Goal: Browse casually: Explore the website without a specific task or goal

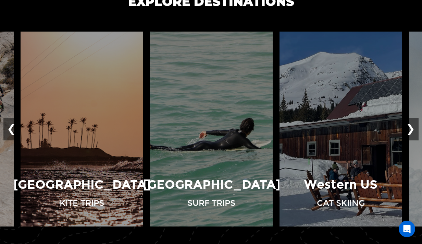
scroll to position [469, 0]
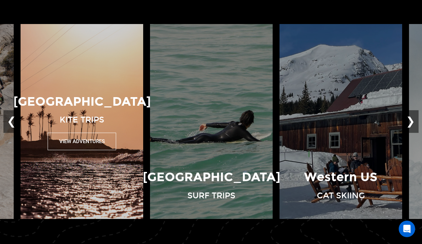
click at [78, 143] on button "View Adventures" at bounding box center [82, 140] width 69 height 17
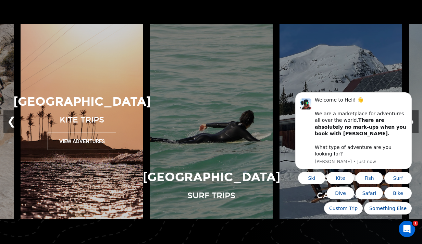
scroll to position [0, 0]
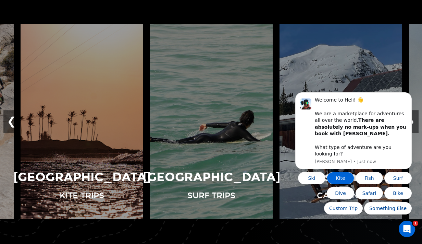
click at [339, 176] on button "Kite" at bounding box center [340, 178] width 27 height 12
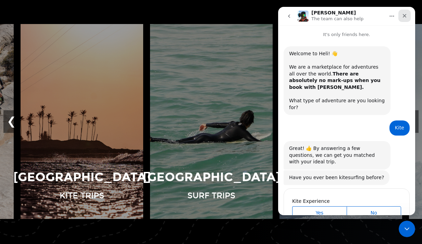
click at [404, 15] on icon "Close" at bounding box center [405, 16] width 4 height 4
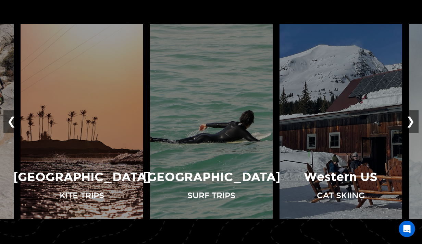
scroll to position [32, 0]
click at [9, 121] on button "❮" at bounding box center [11, 121] width 16 height 23
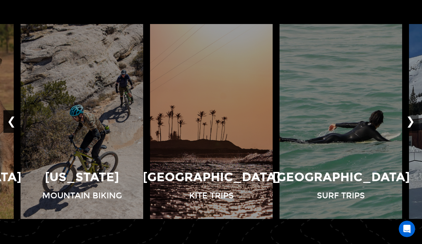
click at [9, 122] on button "❮" at bounding box center [11, 121] width 16 height 23
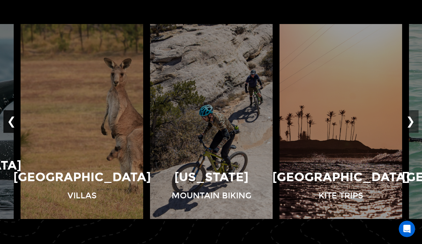
click at [9, 122] on button "❮" at bounding box center [11, 121] width 16 height 23
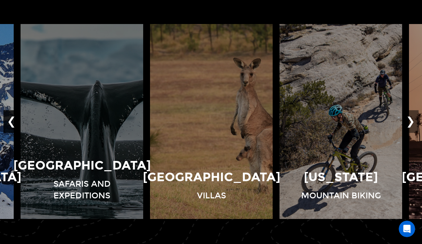
click at [9, 122] on button "❮" at bounding box center [11, 121] width 16 height 23
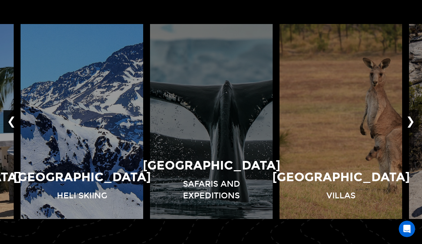
click at [9, 122] on button "❮" at bounding box center [11, 121] width 16 height 23
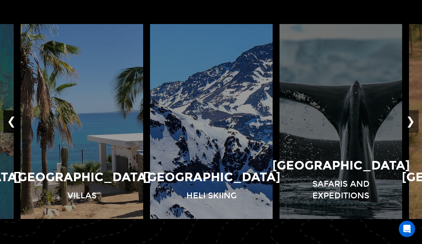
click at [9, 122] on button "❮" at bounding box center [11, 121] width 16 height 23
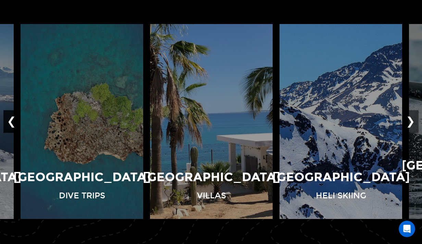
click at [9, 122] on button "❮" at bounding box center [11, 121] width 16 height 23
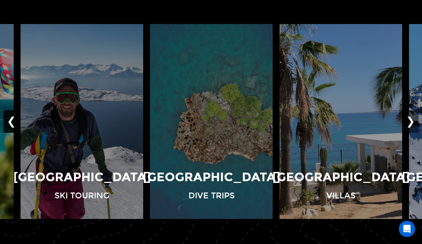
click at [9, 122] on button "❮" at bounding box center [11, 121] width 16 height 23
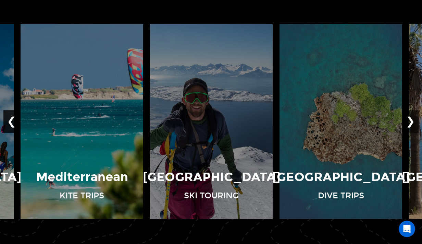
click at [9, 122] on button "❮" at bounding box center [11, 121] width 16 height 23
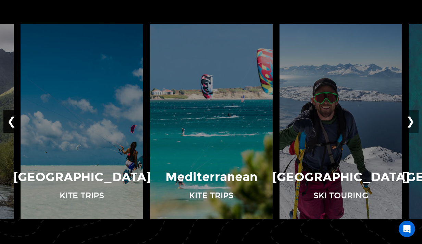
click at [9, 122] on button "❮" at bounding box center [11, 121] width 16 height 23
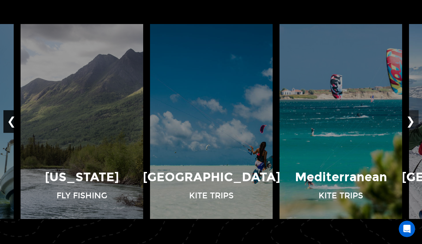
click at [9, 122] on button "❮" at bounding box center [11, 121] width 16 height 23
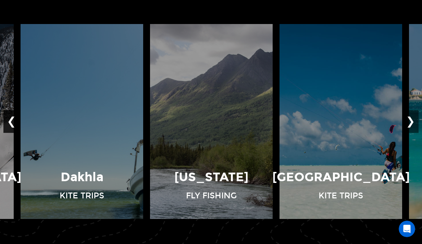
click at [9, 122] on button "❮" at bounding box center [11, 121] width 16 height 23
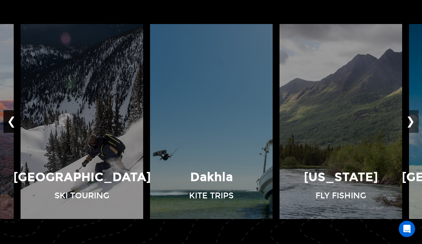
click at [9, 122] on button "❮" at bounding box center [11, 121] width 16 height 23
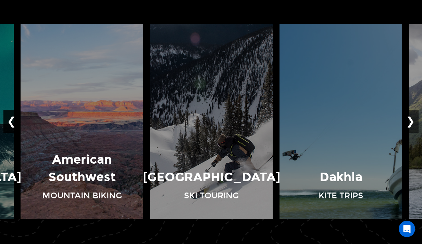
click at [9, 122] on button "❮" at bounding box center [11, 121] width 16 height 23
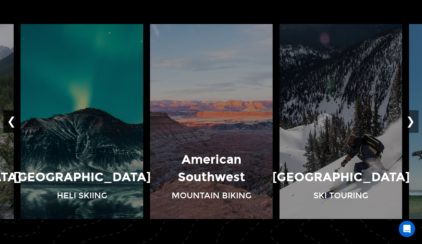
click at [9, 122] on button "❮" at bounding box center [11, 121] width 16 height 23
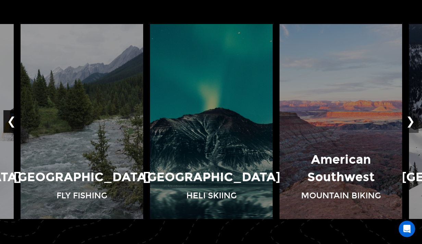
click at [9, 122] on button "❮" at bounding box center [11, 121] width 16 height 23
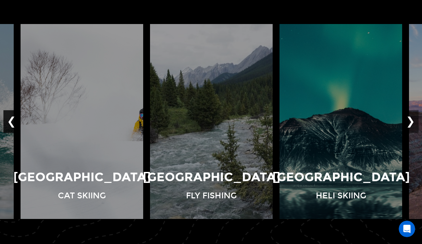
click at [9, 122] on button "❮" at bounding box center [11, 121] width 16 height 23
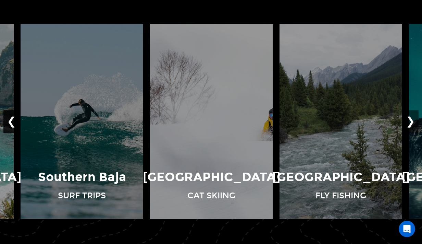
click at [9, 122] on button "❮" at bounding box center [11, 121] width 16 height 23
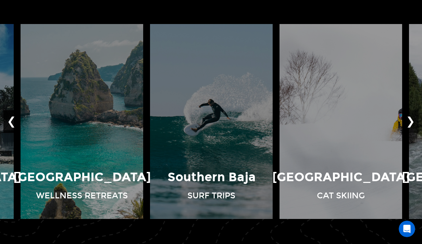
click at [9, 122] on button "❮" at bounding box center [11, 121] width 16 height 23
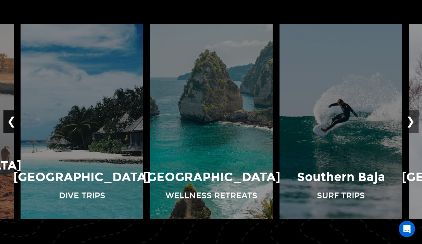
click at [9, 122] on button "❮" at bounding box center [11, 121] width 16 height 23
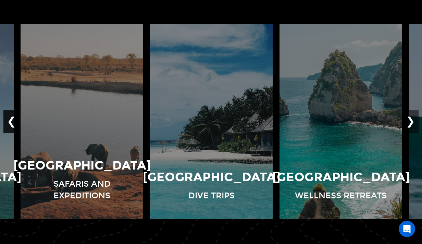
click at [9, 122] on button "❮" at bounding box center [11, 121] width 16 height 23
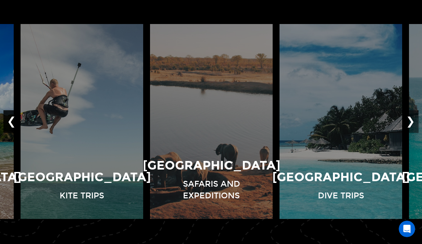
click at [9, 122] on button "❮" at bounding box center [11, 121] width 16 height 23
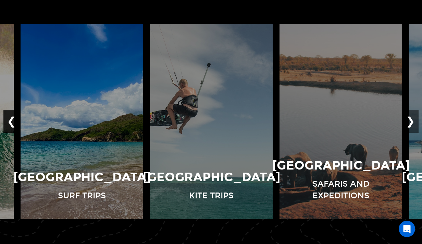
click at [9, 122] on button "❮" at bounding box center [11, 121] width 16 height 23
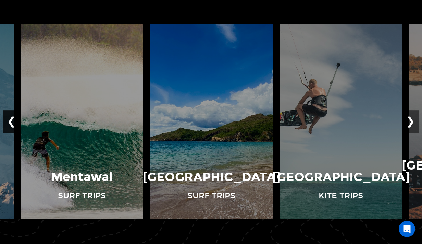
click at [9, 122] on button "❮" at bounding box center [11, 121] width 16 height 23
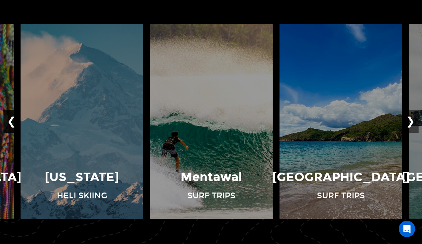
click at [9, 122] on button "❮" at bounding box center [11, 121] width 16 height 23
